Goal: Find specific page/section: Find specific page/section

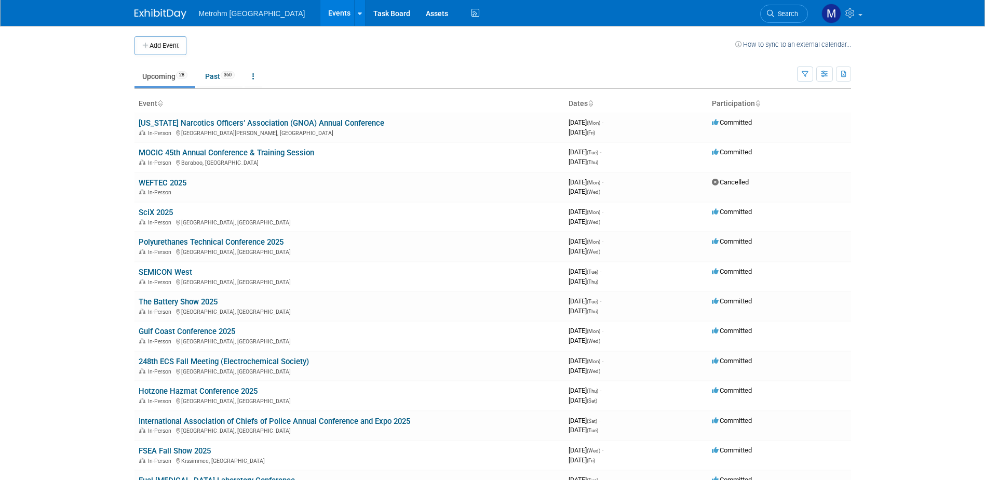
drag, startPoint x: 172, startPoint y: 155, endPoint x: 208, endPoint y: 179, distance: 43.5
click at [172, 155] on link "MOCIC 45th Annual Conference & Training Session" at bounding box center [226, 152] width 175 height 9
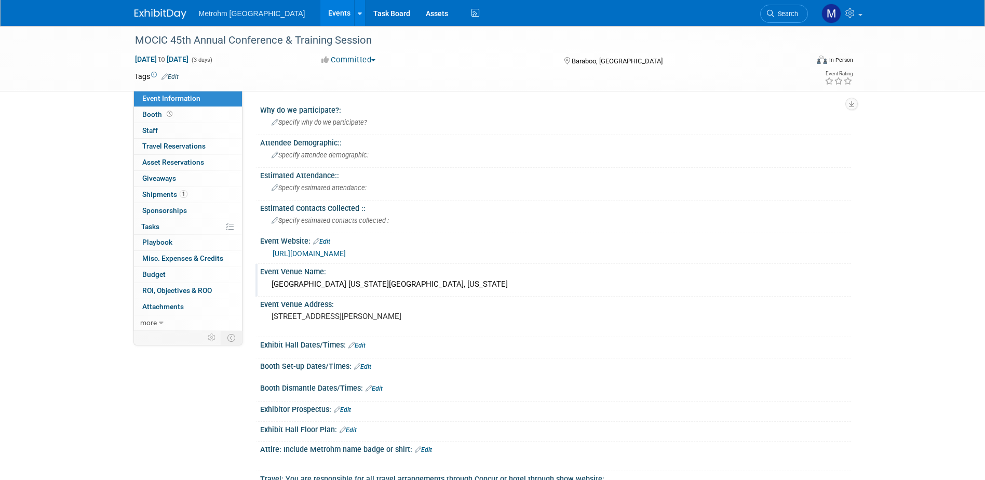
drag, startPoint x: 272, startPoint y: 281, endPoint x: 496, endPoint y: 288, distance: 224.9
click at [496, 288] on div "Kalahari Resort & Convention Center Wisconsin Dells, Wisconsin" at bounding box center [555, 284] width 575 height 16
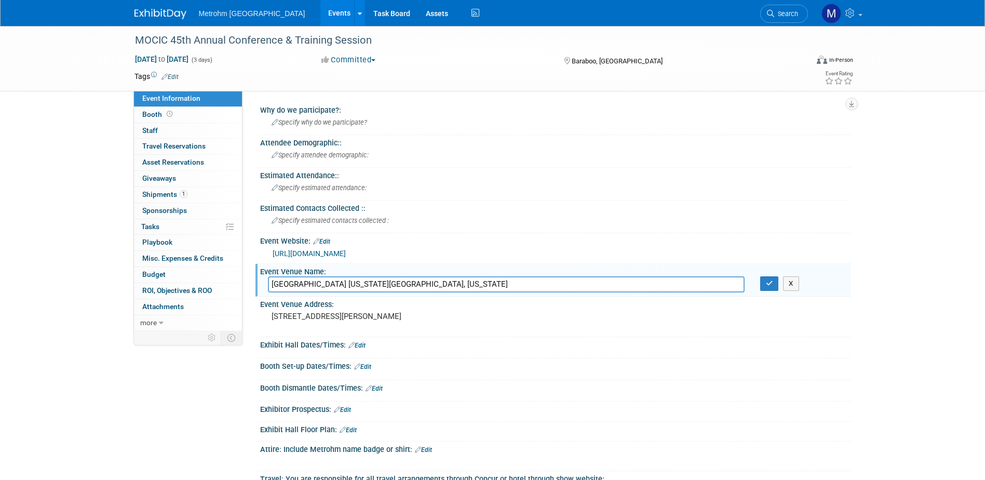
click at [496, 288] on input "Kalahari Resort & Convention Center Wisconsin Dells, Wisconsin" at bounding box center [506, 284] width 477 height 16
click at [161, 11] on img at bounding box center [160, 14] width 52 height 10
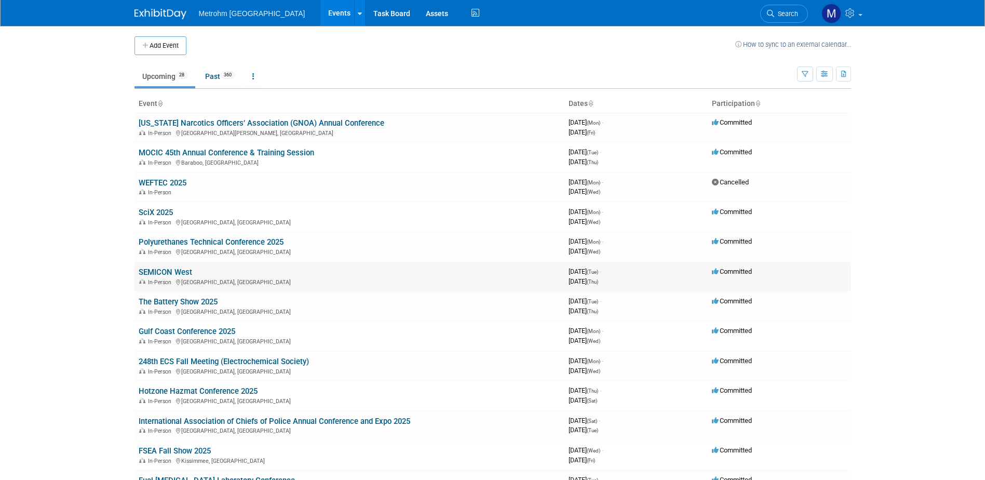
click at [185, 271] on link "SEMICON West" at bounding box center [165, 271] width 53 height 9
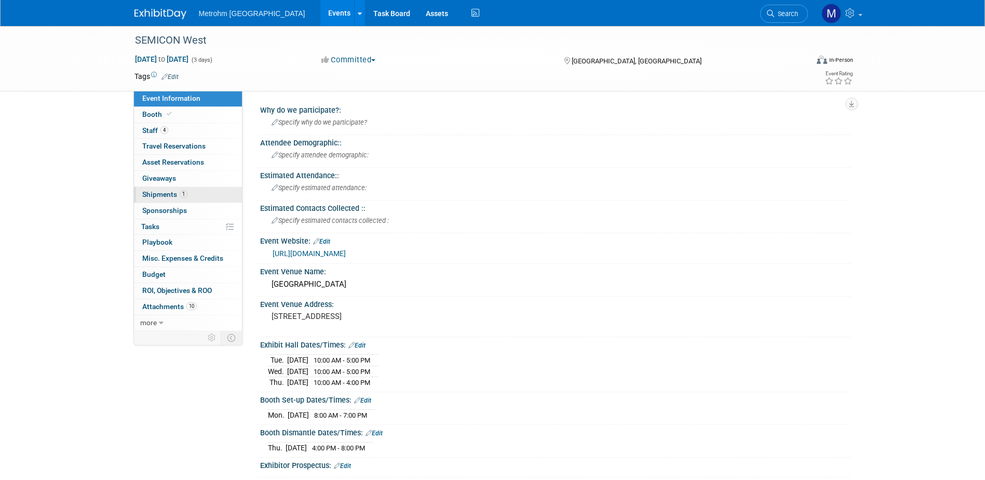
click at [191, 199] on link "1 Shipments 1" at bounding box center [188, 195] width 108 height 16
